Goal: Information Seeking & Learning: Learn about a topic

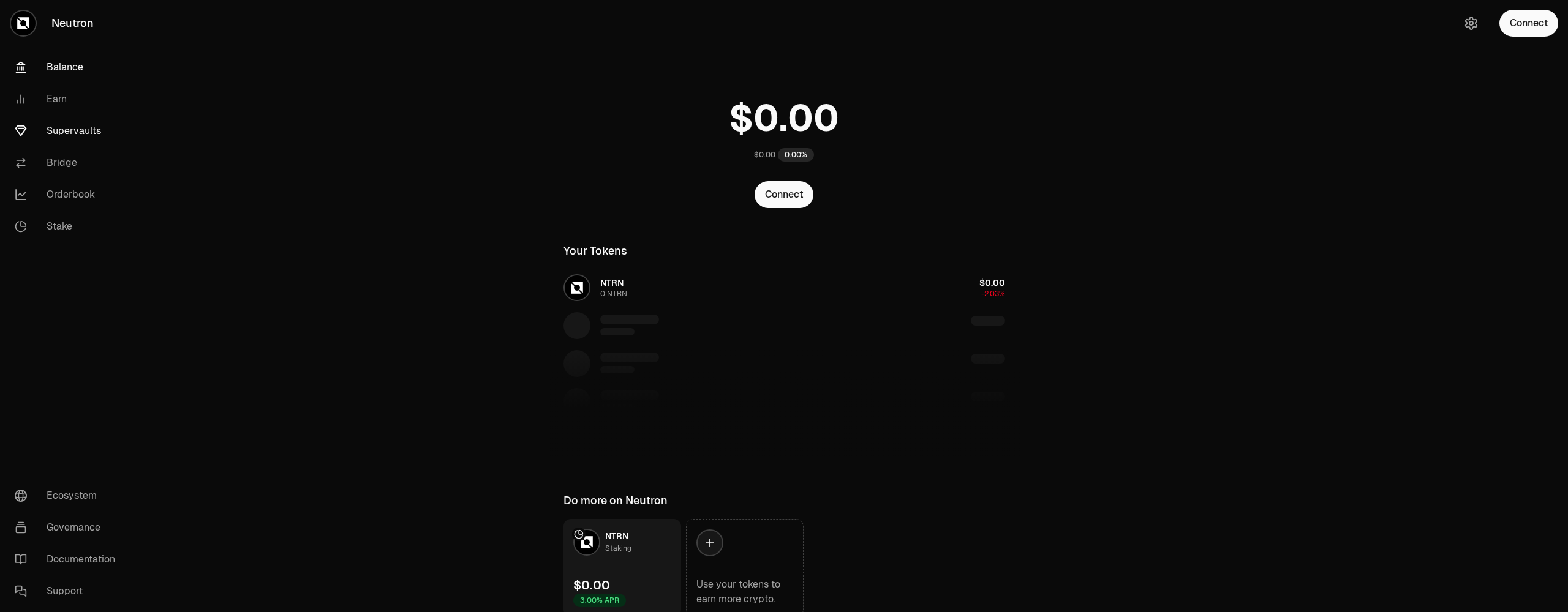
click at [76, 134] on link "Supervaults" at bounding box center [69, 131] width 127 height 32
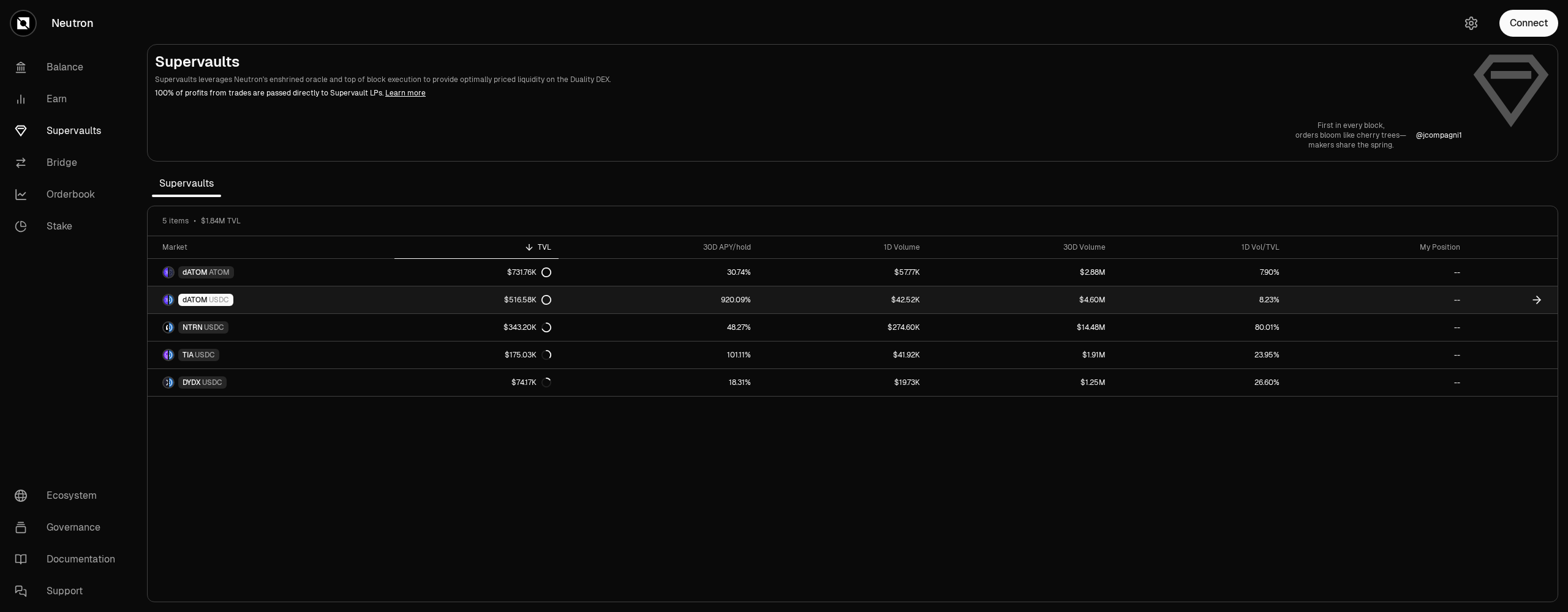
click at [272, 311] on link "dATOM USDC" at bounding box center [271, 300] width 247 height 27
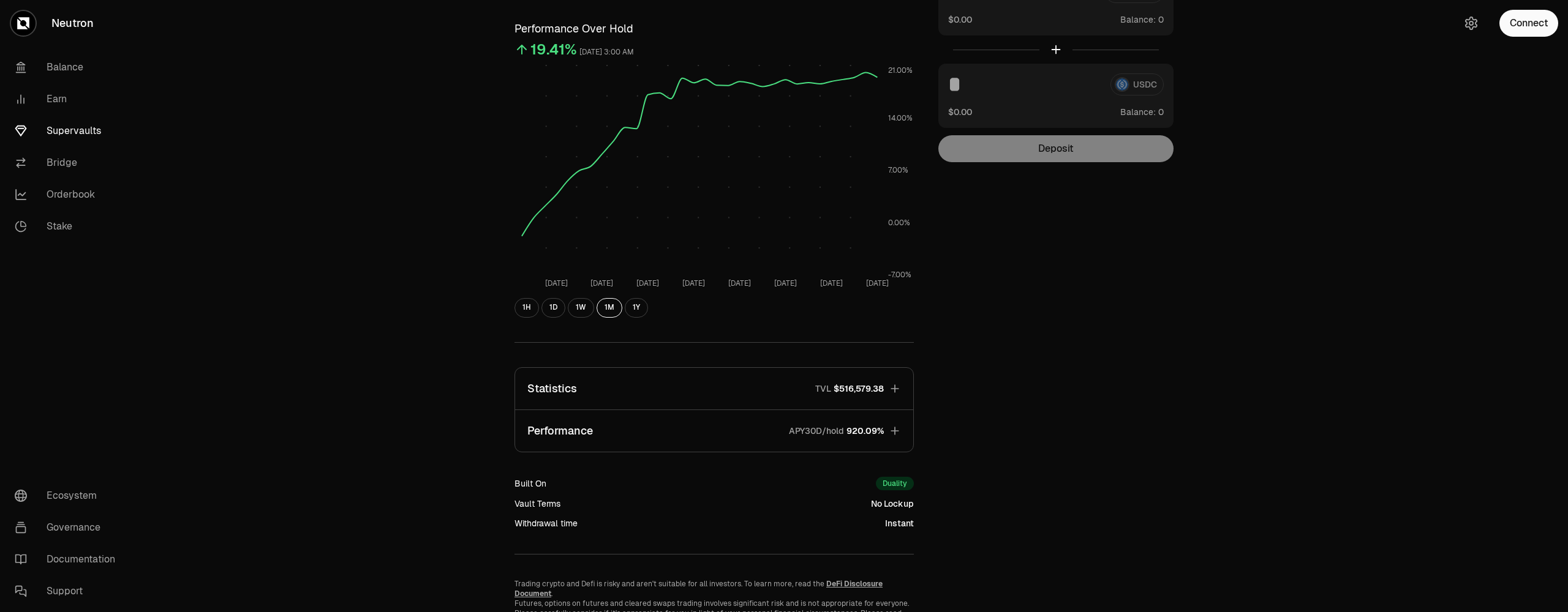
scroll to position [121, 0]
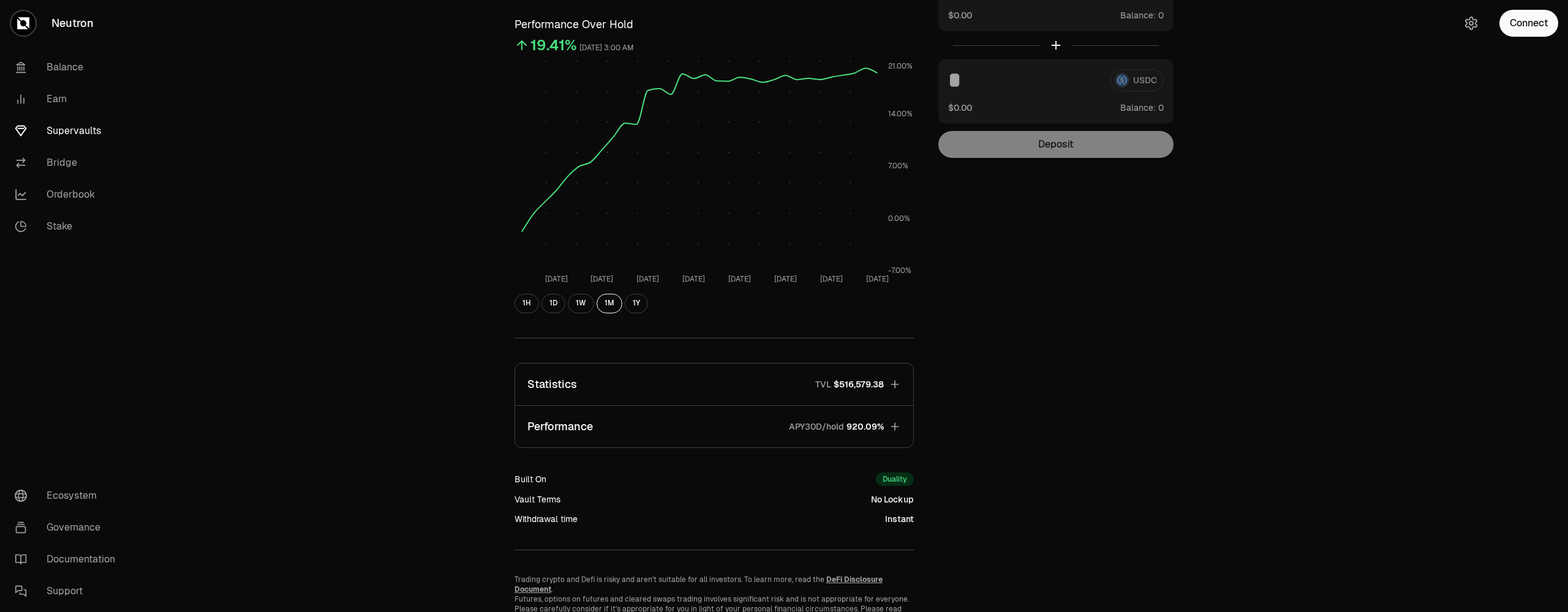
click at [896, 429] on icon "button" at bounding box center [894, 426] width 12 height 12
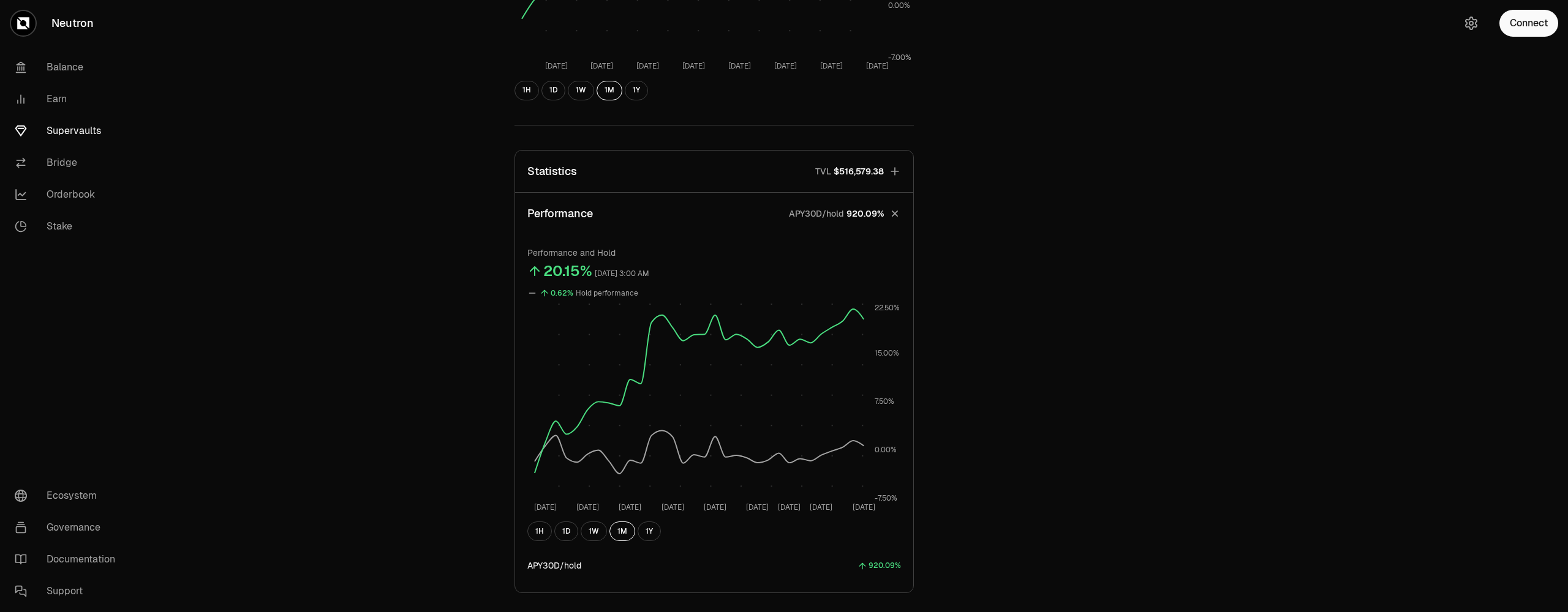
scroll to position [349, 0]
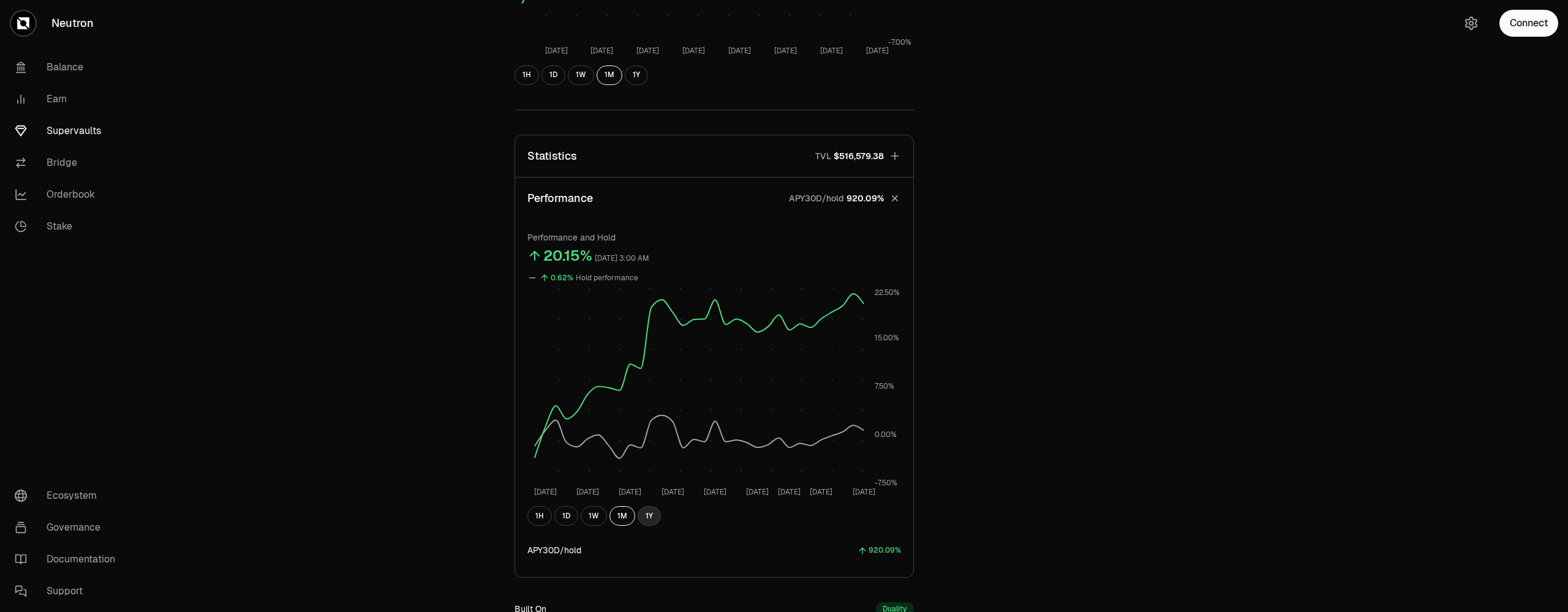
click at [648, 522] on button "1Y" at bounding box center [649, 516] width 23 height 20
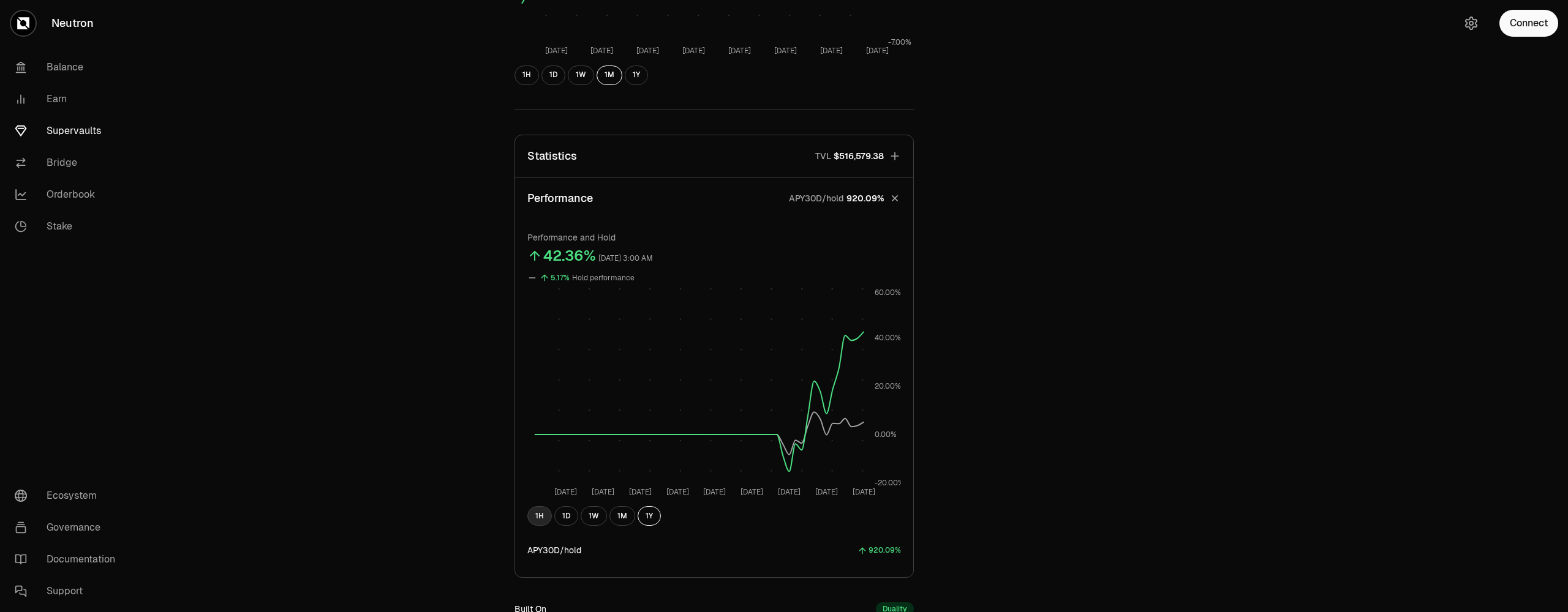
click at [542, 513] on button "1H" at bounding box center [540, 516] width 25 height 20
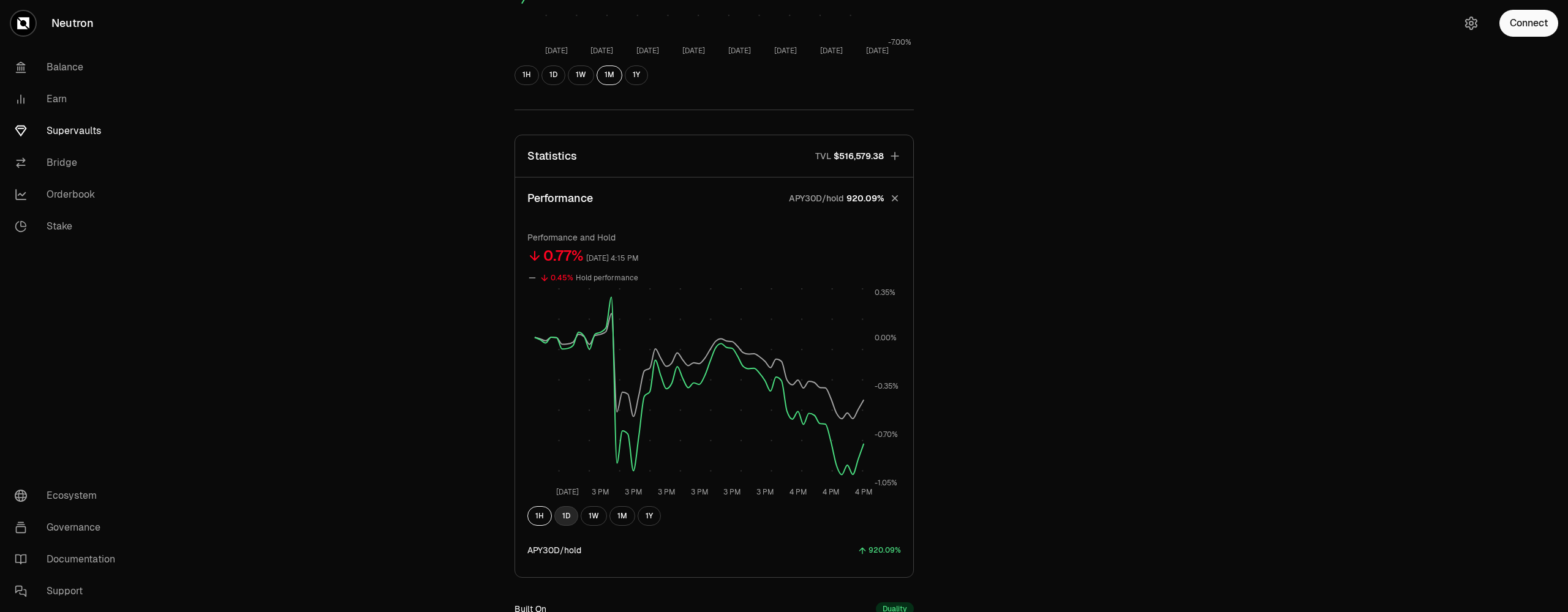
click at [569, 515] on button "1D" at bounding box center [566, 516] width 24 height 20
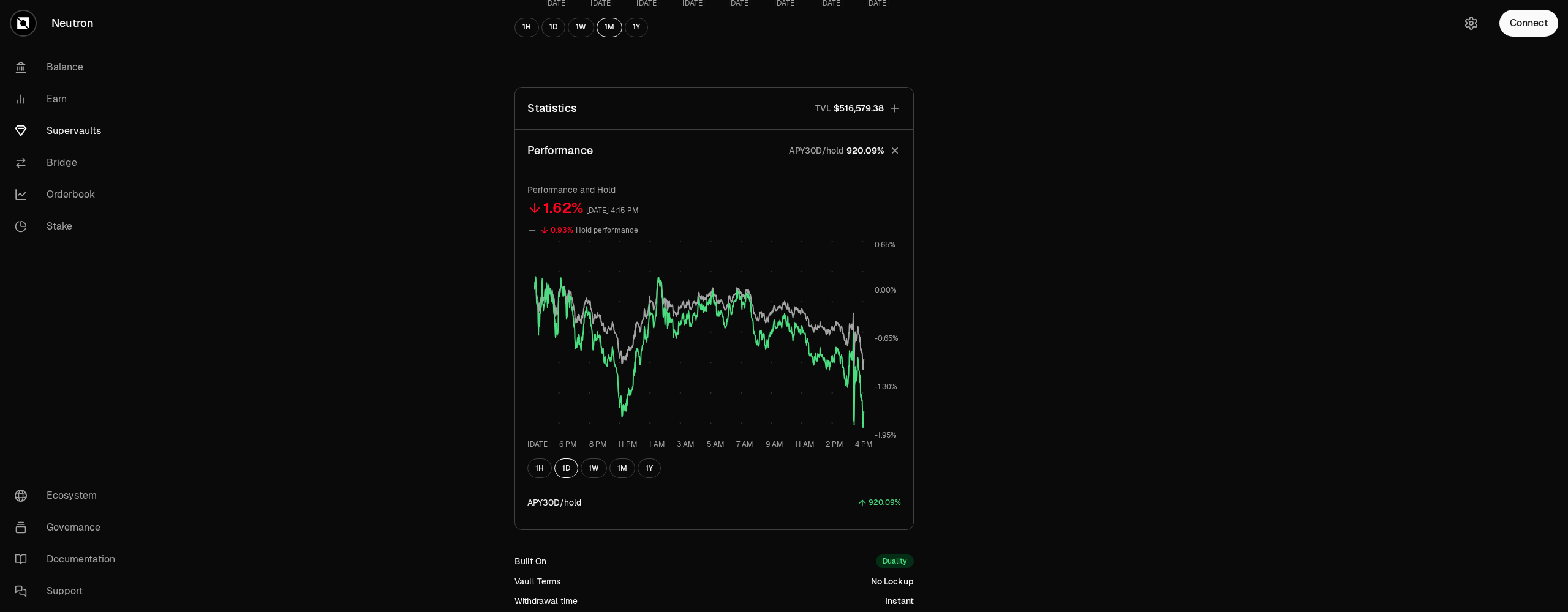
scroll to position [398, 0]
click at [589, 472] on button "1W" at bounding box center [593, 468] width 26 height 20
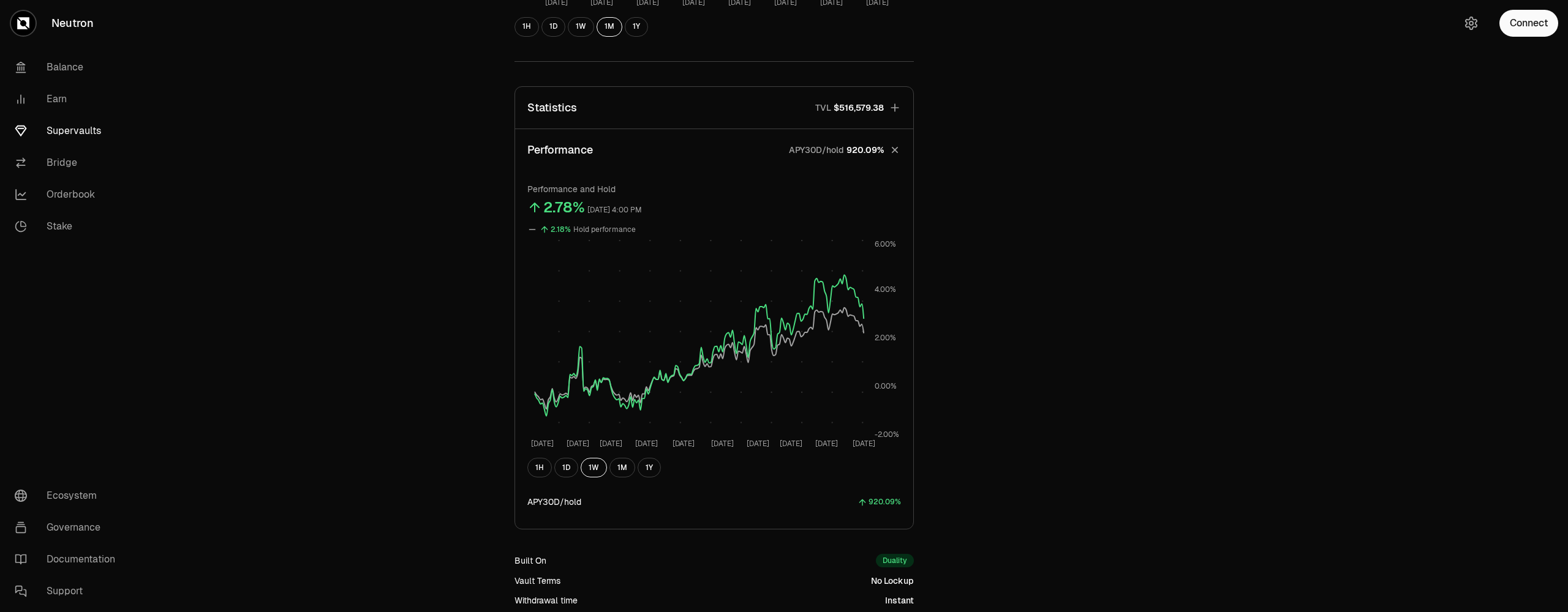
click at [533, 228] on icon at bounding box center [533, 229] width 10 height 10
click at [622, 472] on button "1M" at bounding box center [622, 468] width 25 height 20
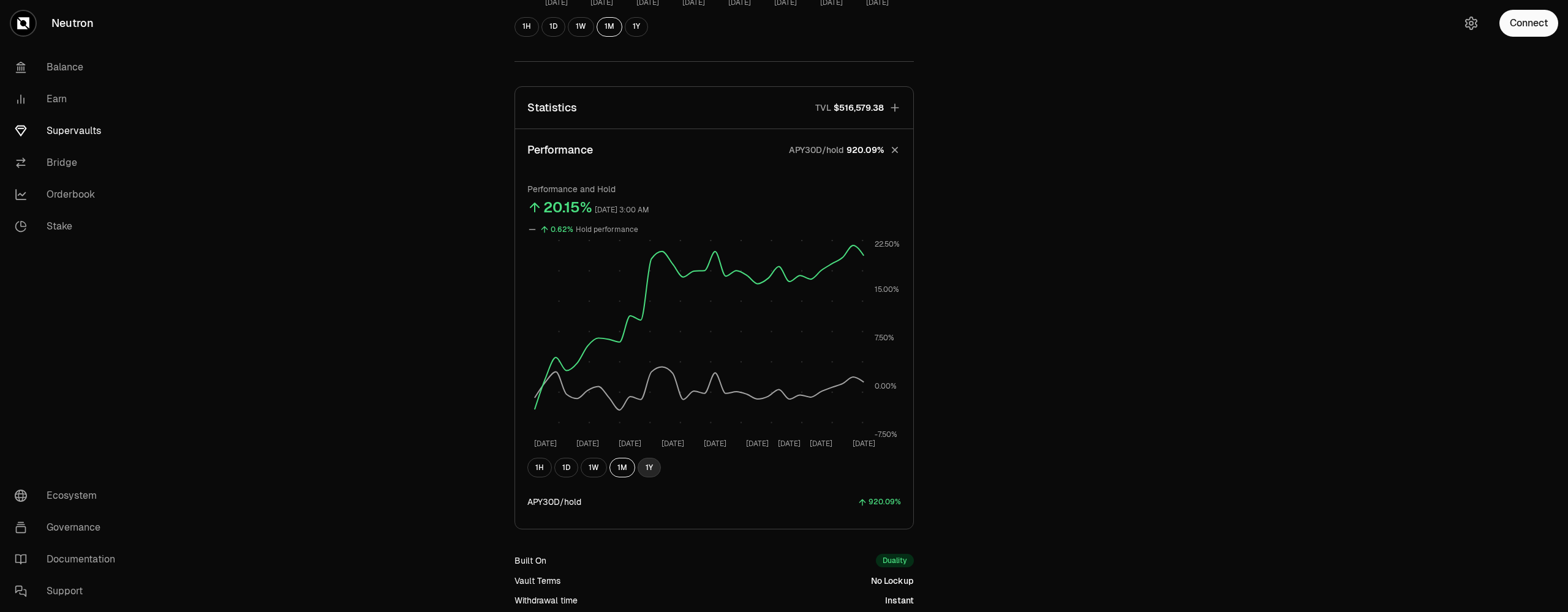
click at [653, 472] on button "1Y" at bounding box center [649, 468] width 23 height 20
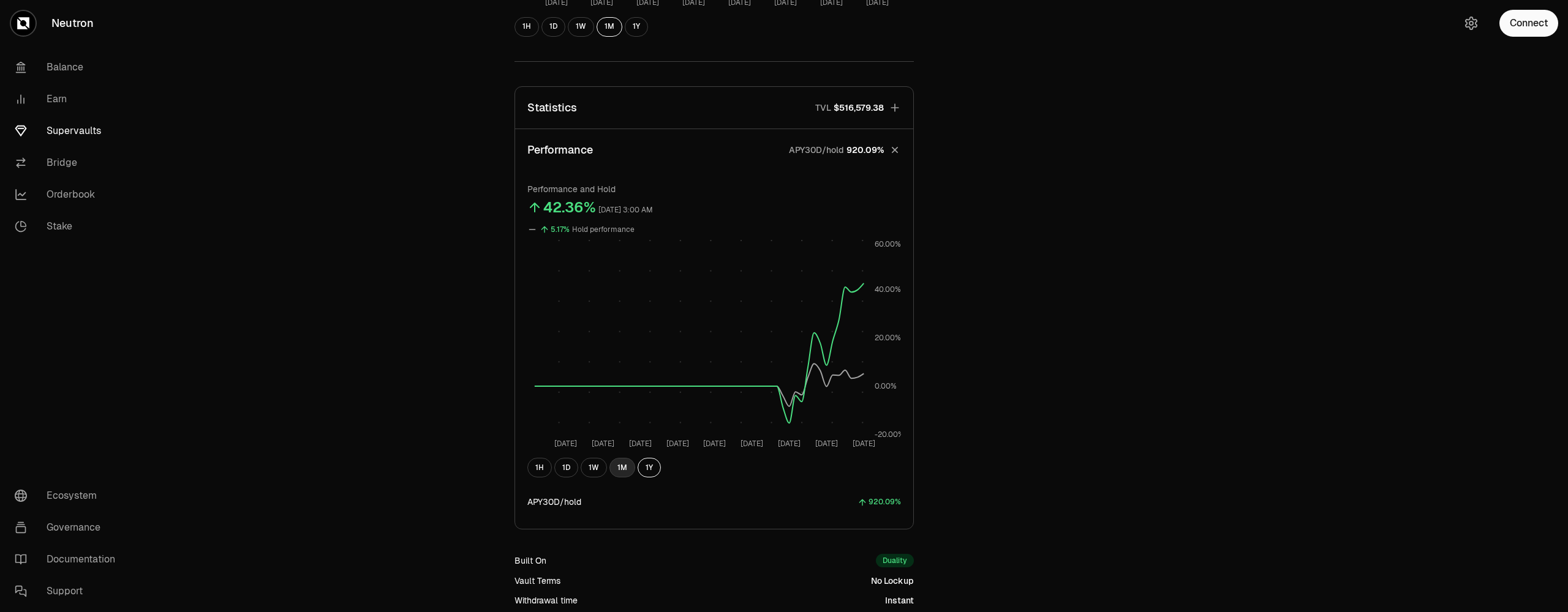
click at [630, 469] on button "1M" at bounding box center [622, 468] width 25 height 20
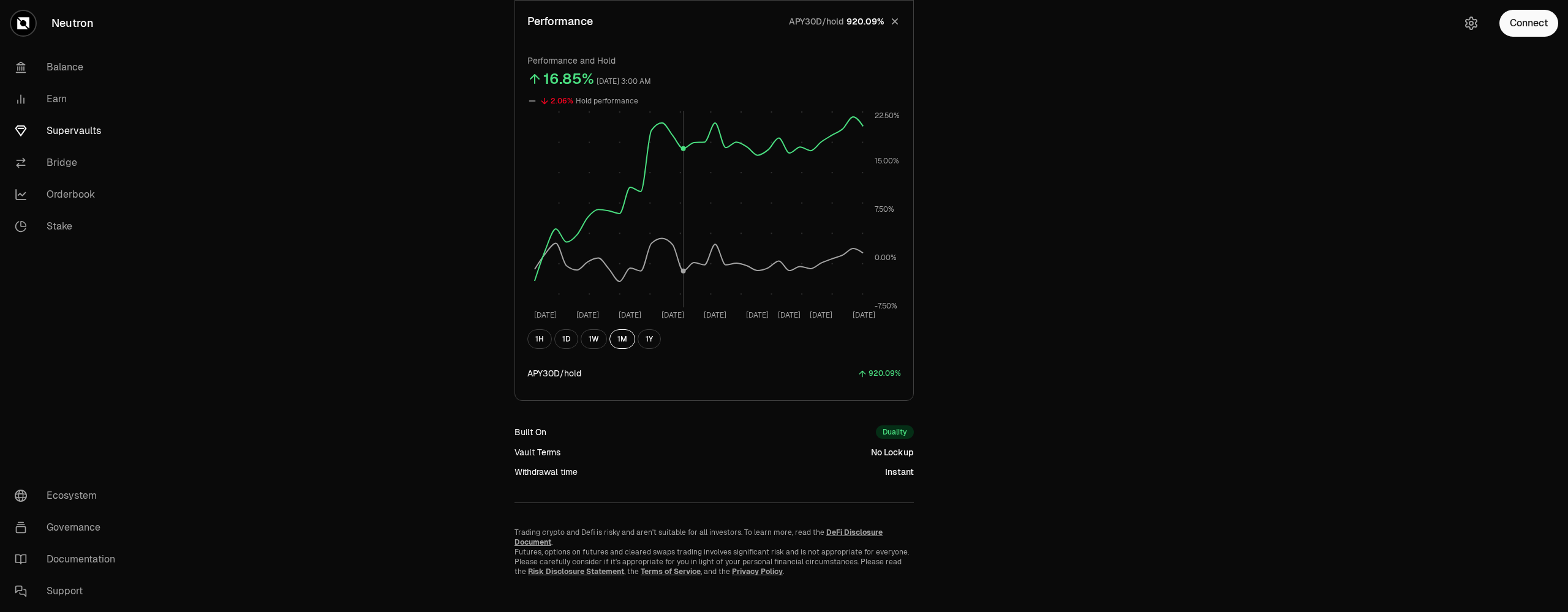
scroll to position [530, 0]
click at [896, 431] on div "Duality" at bounding box center [895, 428] width 38 height 13
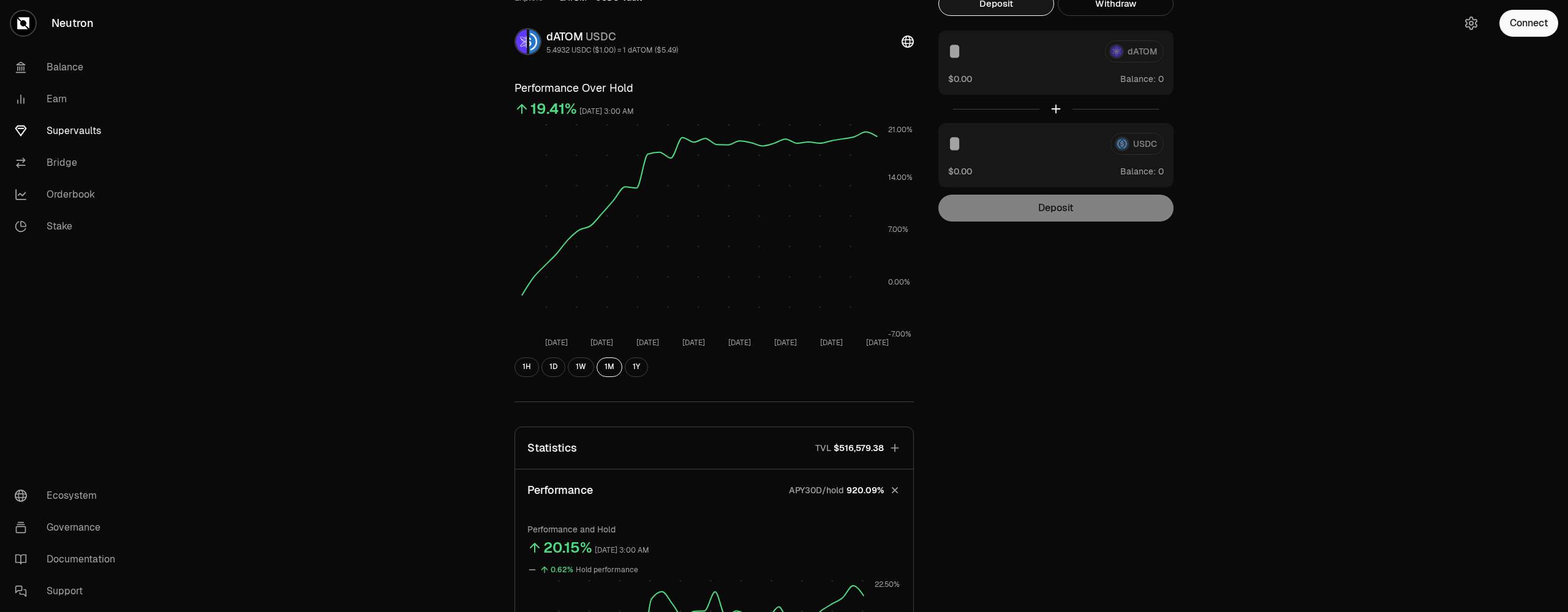
scroll to position [0, 0]
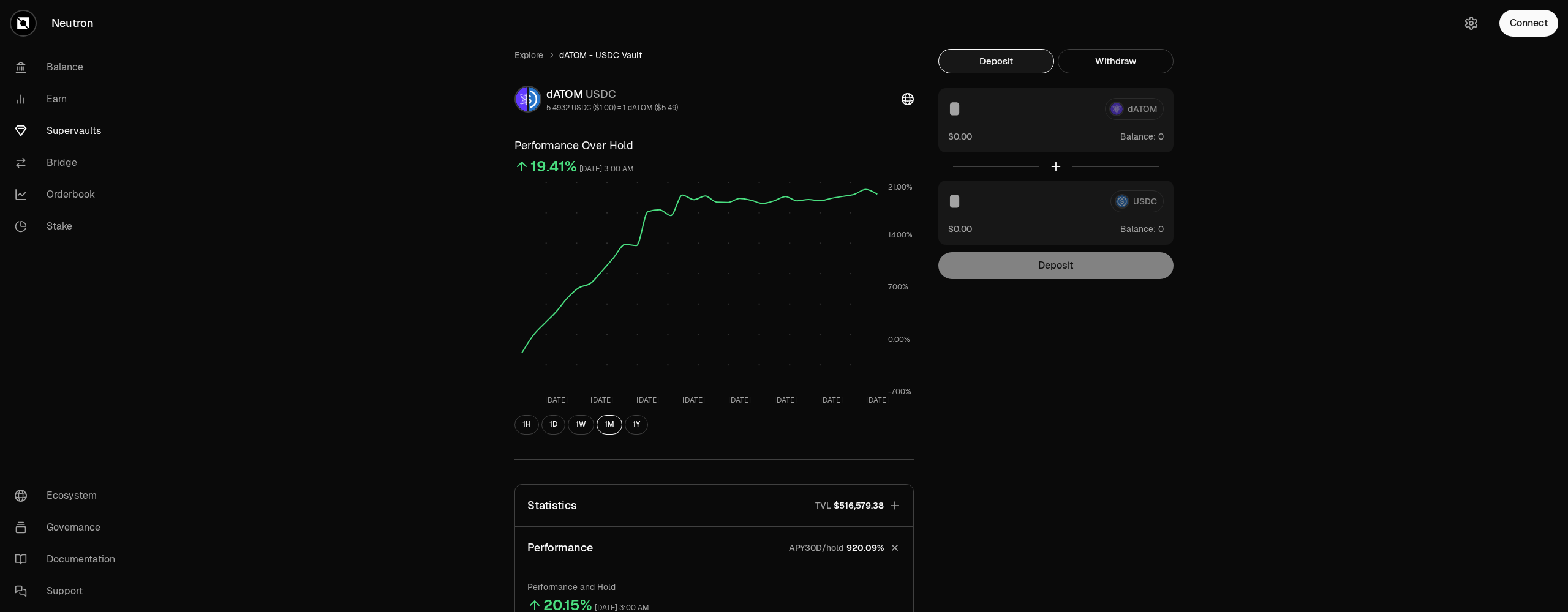
click at [901, 97] on div "dATOM USDC 5.4932 USDC ($1.00) = 1 dATOM ($5.49)" at bounding box center [713, 99] width 399 height 27
click at [905, 100] on icon at bounding box center [908, 99] width 12 height 12
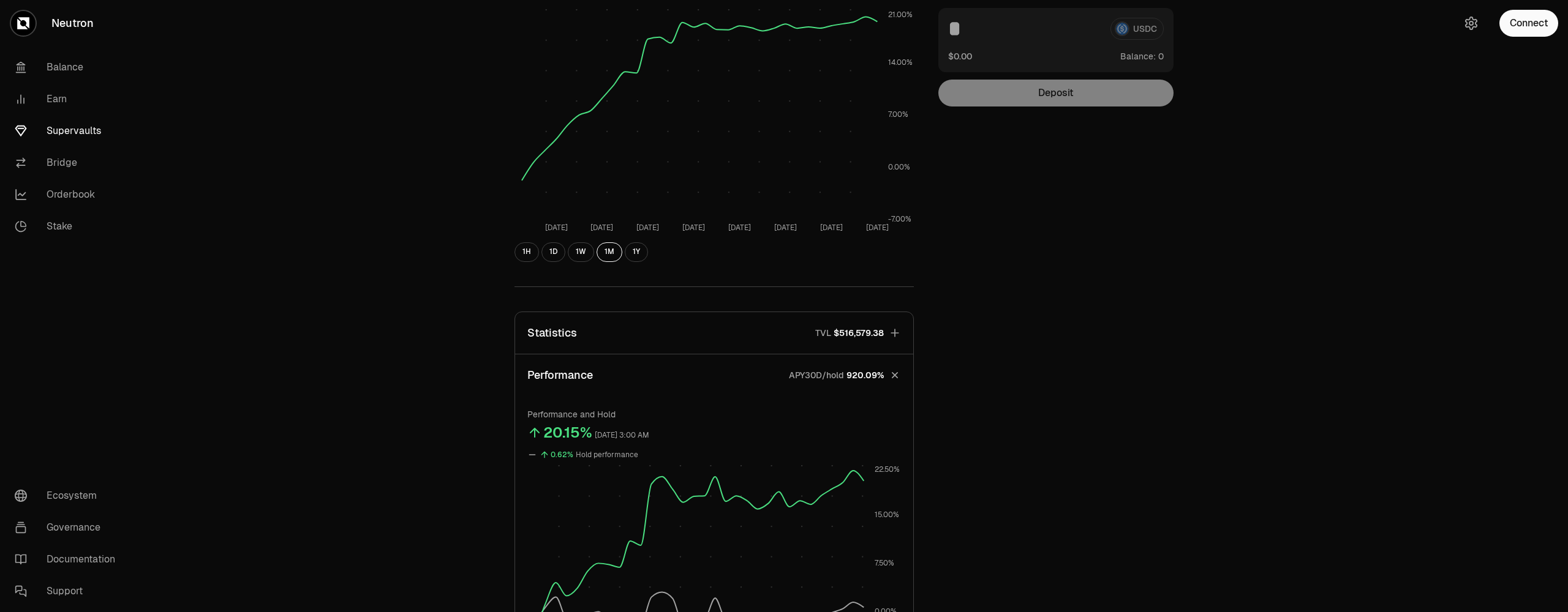
scroll to position [337, 0]
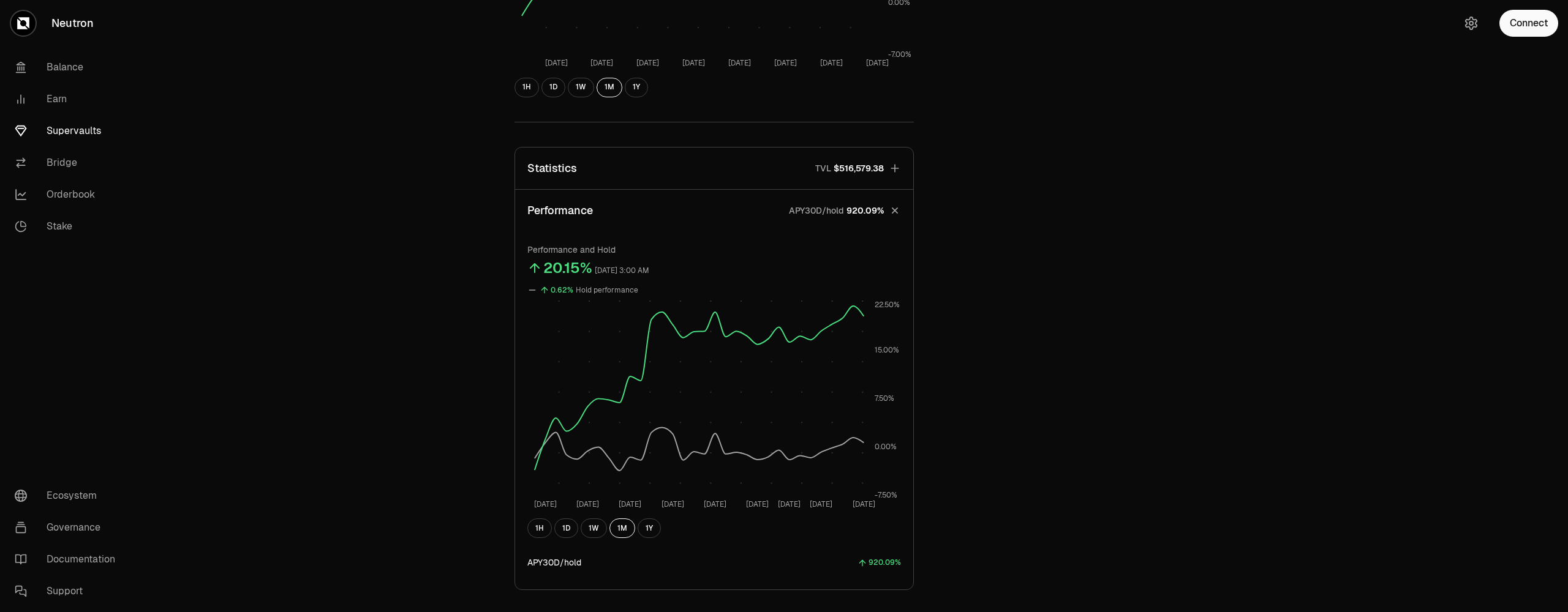
click at [887, 168] on button "Statistics TVL $516,579.38" at bounding box center [714, 168] width 398 height 42
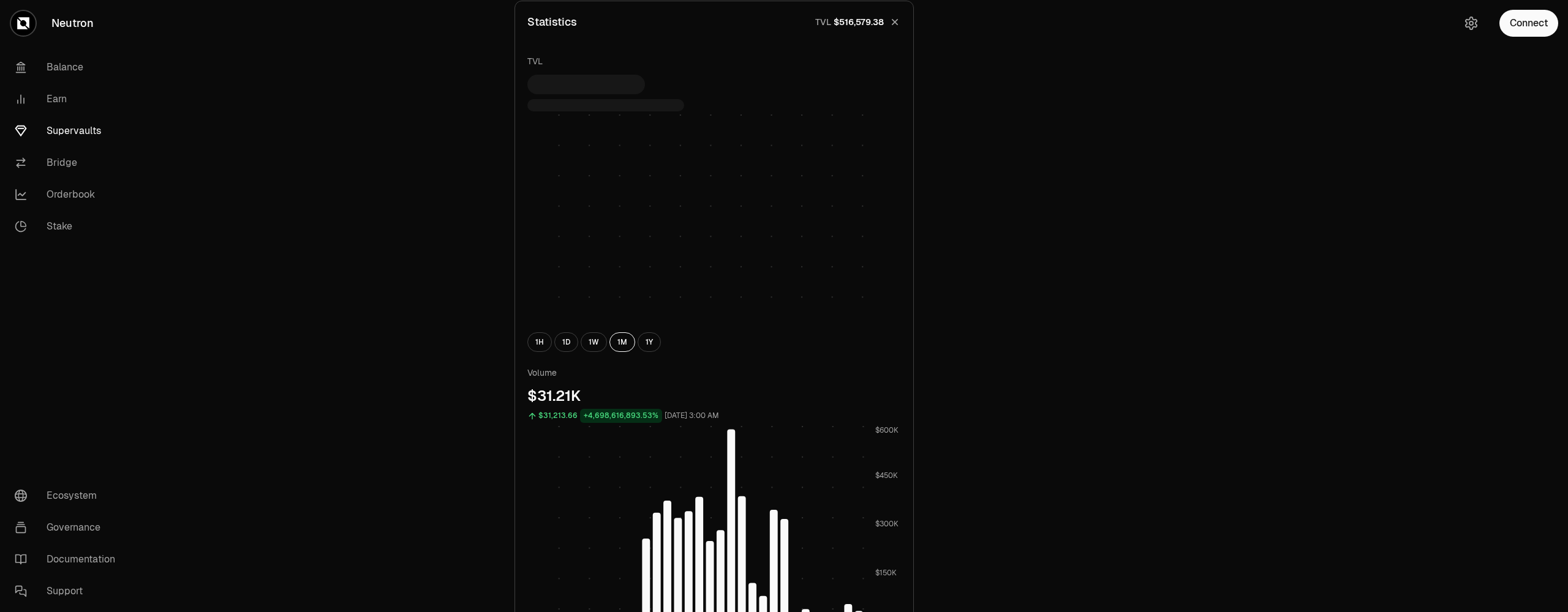
scroll to position [510, 0]
